Goal: Navigation & Orientation: Find specific page/section

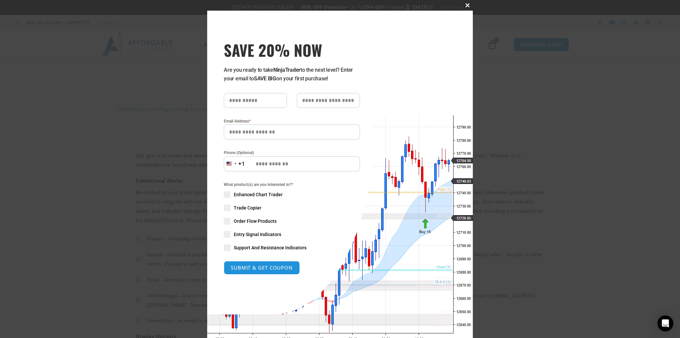
click at [465, 5] on span at bounding box center [467, 5] width 11 height 4
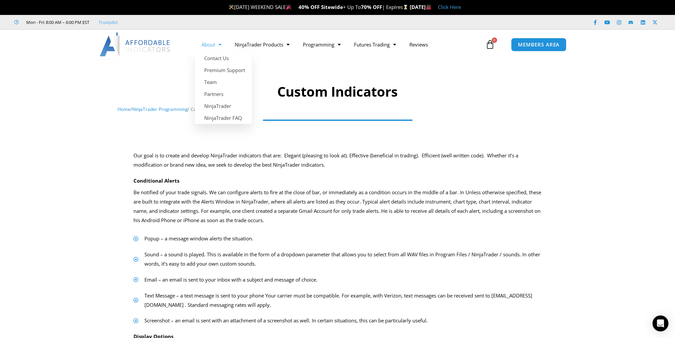
click at [219, 43] on span "Menu" at bounding box center [218, 45] width 6 height 12
click at [220, 45] on span "Menu" at bounding box center [218, 45] width 6 height 12
click at [221, 95] on link "Partners" at bounding box center [223, 94] width 57 height 12
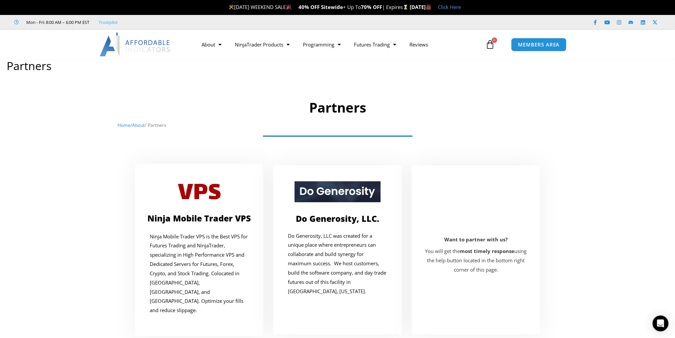
click at [114, 22] on link "Trustpilot" at bounding box center [108, 22] width 19 height 8
